Goal: Communication & Community: Answer question/provide support

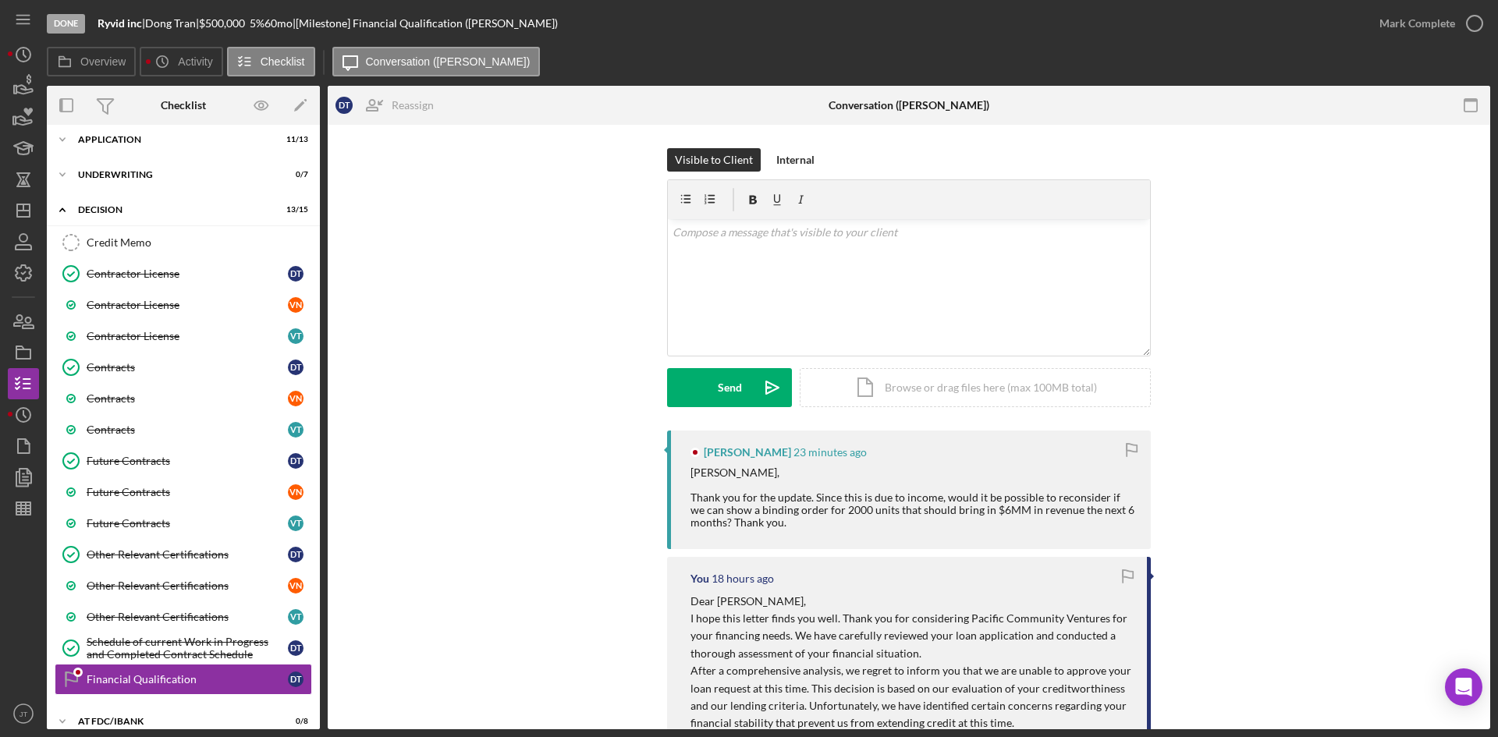
scroll to position [164, 0]
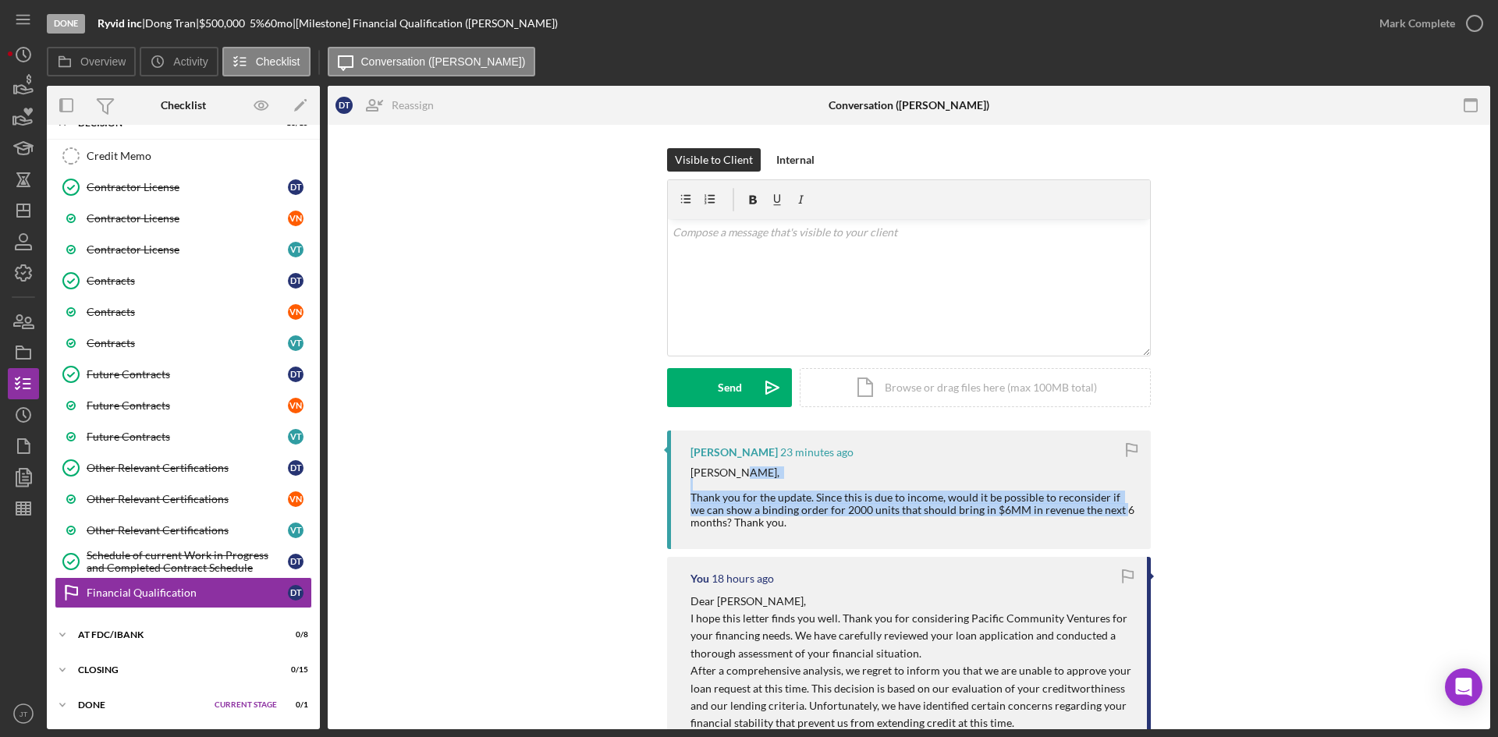
drag, startPoint x: 726, startPoint y: 524, endPoint x: 687, endPoint y: 495, distance: 48.5
click at [687, 495] on div "Dong Tran 23 minutes ago Jaron, Thank you for the update. Since this is due to …" at bounding box center [909, 490] width 484 height 119
copy div "Thank you for the update. Since this is due to income, would it be possible to …"
click at [809, 282] on div "v Color teal Color pink Remove color Add row above Add row below Add column bef…" at bounding box center [909, 287] width 482 height 137
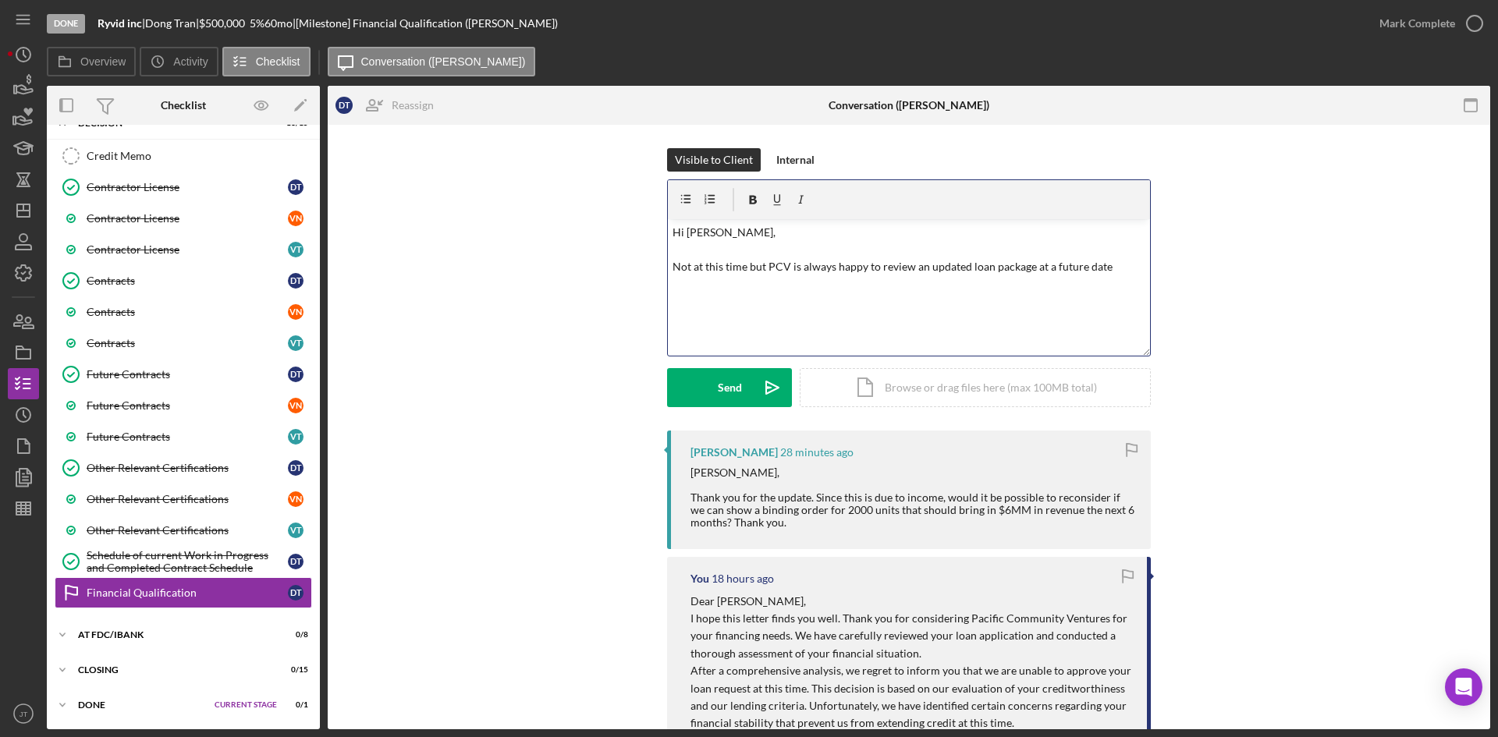
click at [747, 273] on p "Hi Dong, Not at this time but PCV is always happy to review an updated loan pac…" at bounding box center [910, 250] width 474 height 52
click at [859, 299] on div "v Color teal Color pink Remove color Add row above Add row below Add column bef…" at bounding box center [909, 287] width 482 height 137
click at [702, 387] on button "Send Icon/icon-invite-send" at bounding box center [729, 387] width 125 height 39
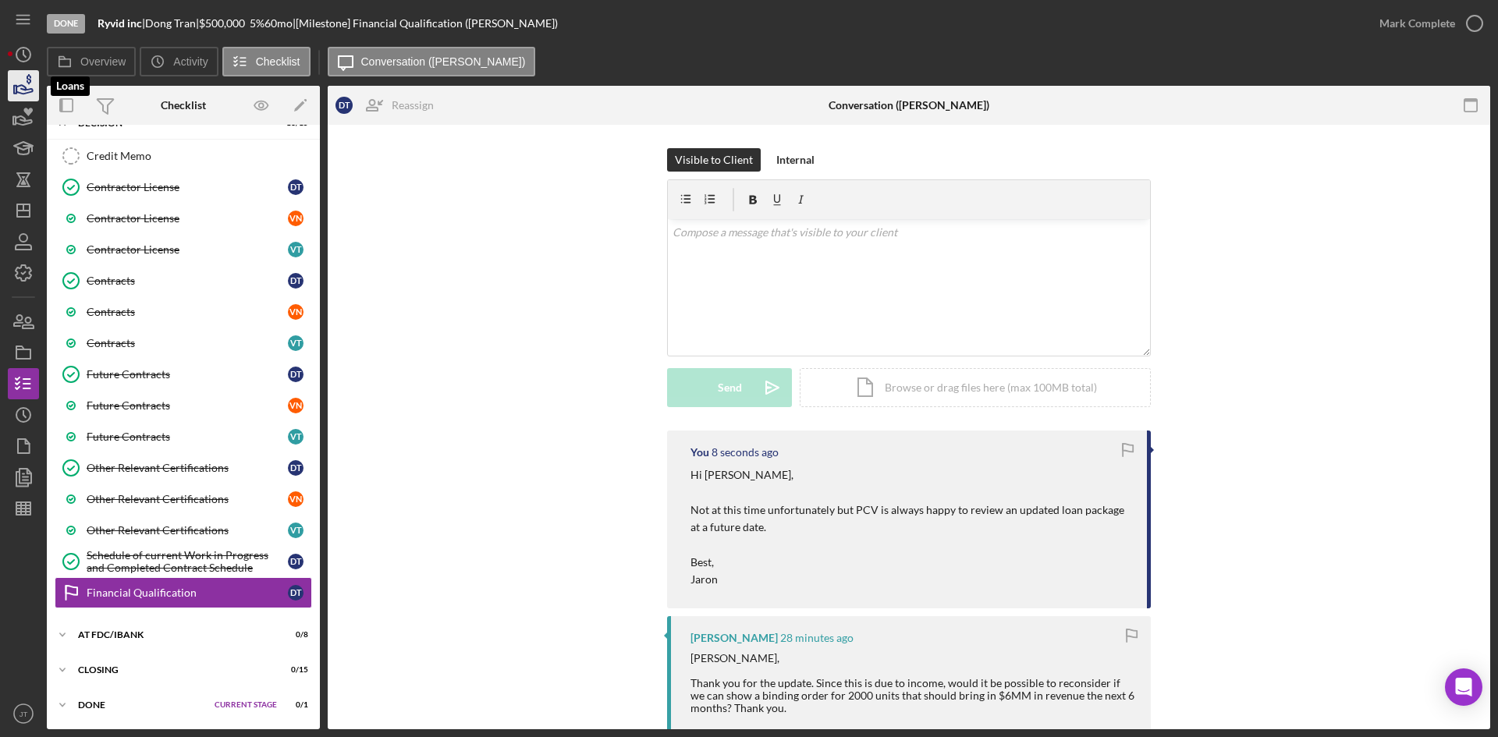
click at [14, 80] on icon "button" at bounding box center [23, 85] width 39 height 39
